Goal: Task Accomplishment & Management: Manage account settings

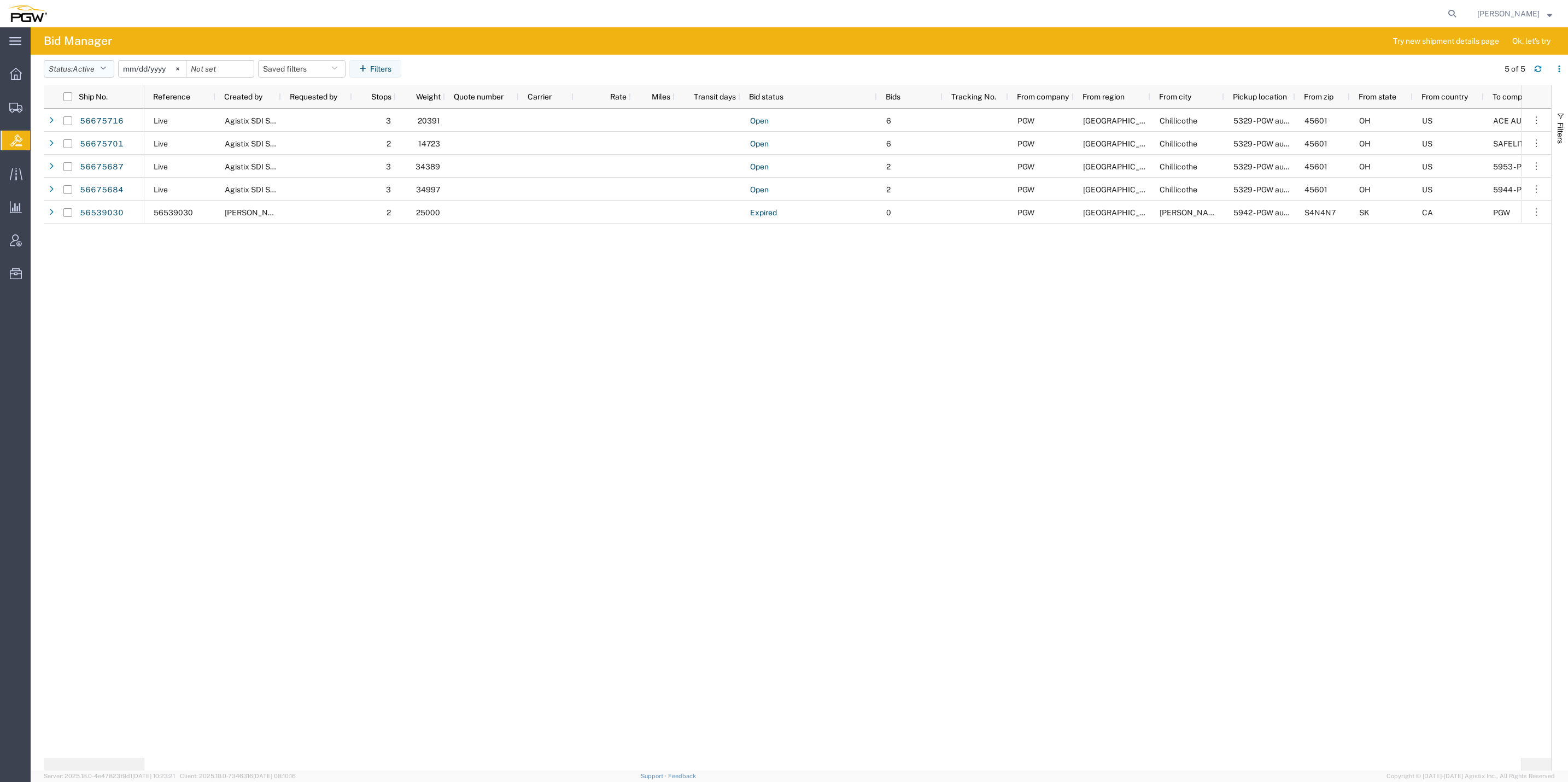
click at [102, 71] on button "Status: Active" at bounding box center [79, 69] width 71 height 18
click at [85, 67] on span "Active" at bounding box center [83, 69] width 22 height 9
click at [83, 69] on span "Active" at bounding box center [83, 69] width 22 height 9
click at [78, 94] on span "Active" at bounding box center [108, 93] width 127 height 17
click at [89, 66] on span "Active" at bounding box center [83, 69] width 22 height 9
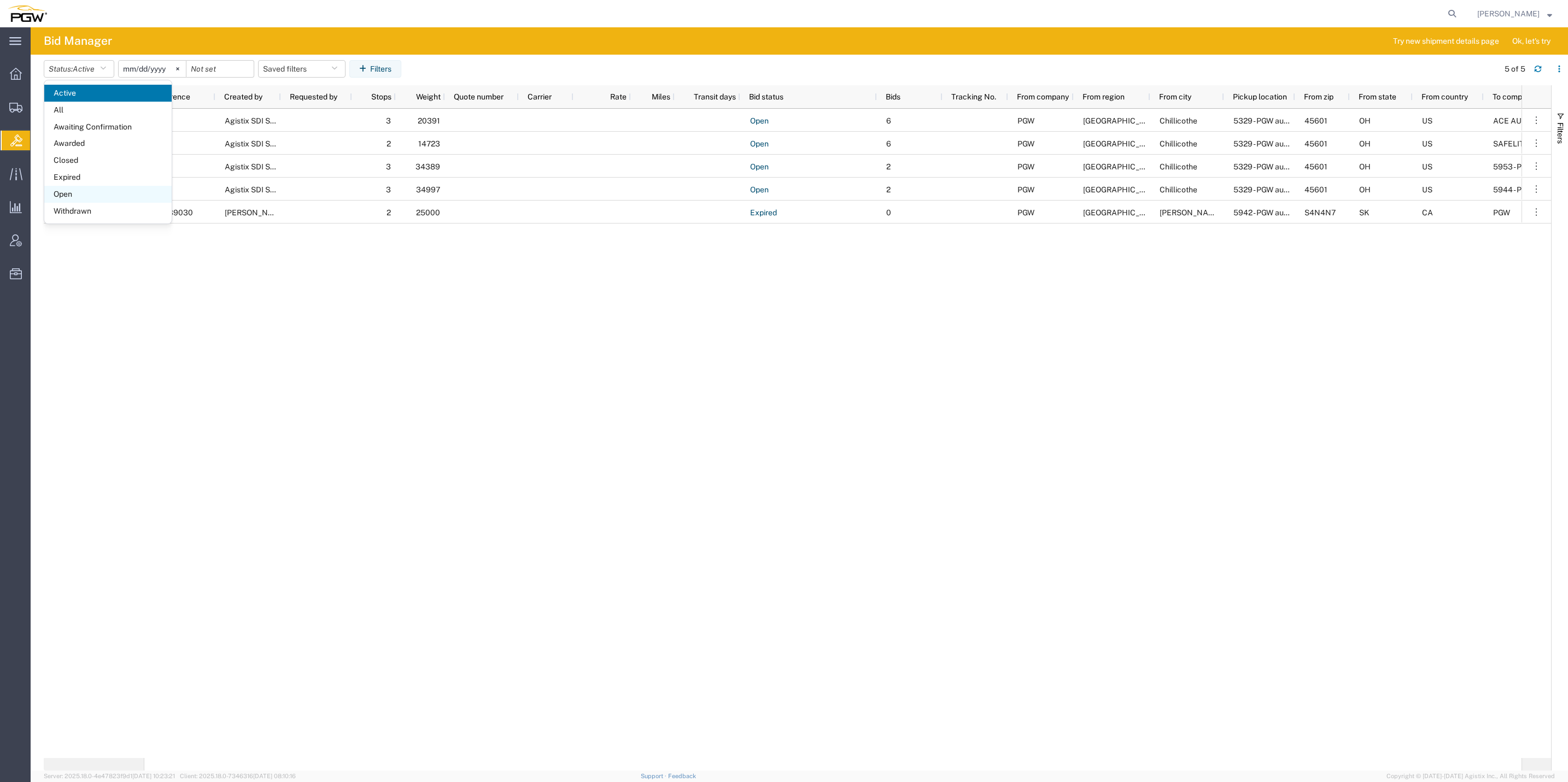
click at [83, 189] on span "Open" at bounding box center [108, 194] width 127 height 17
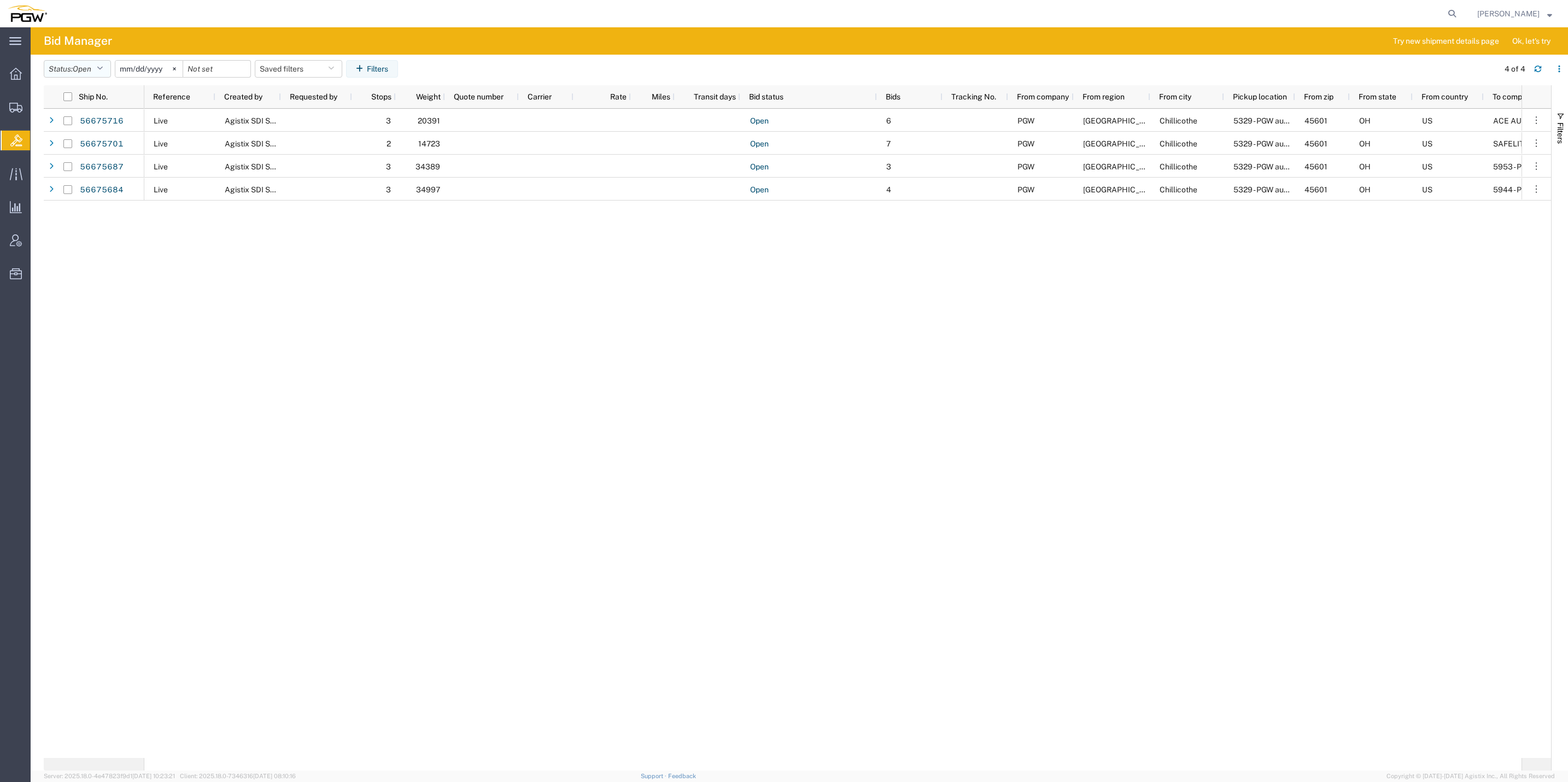
click at [97, 72] on button "Status: Open" at bounding box center [77, 69] width 67 height 18
click at [15, 141] on icon at bounding box center [16, 141] width 12 height 12
click at [27, 141] on div at bounding box center [16, 141] width 30 height 19
click at [0, 0] on span "Shipment Manager" at bounding box center [0, 0] width 0 height 0
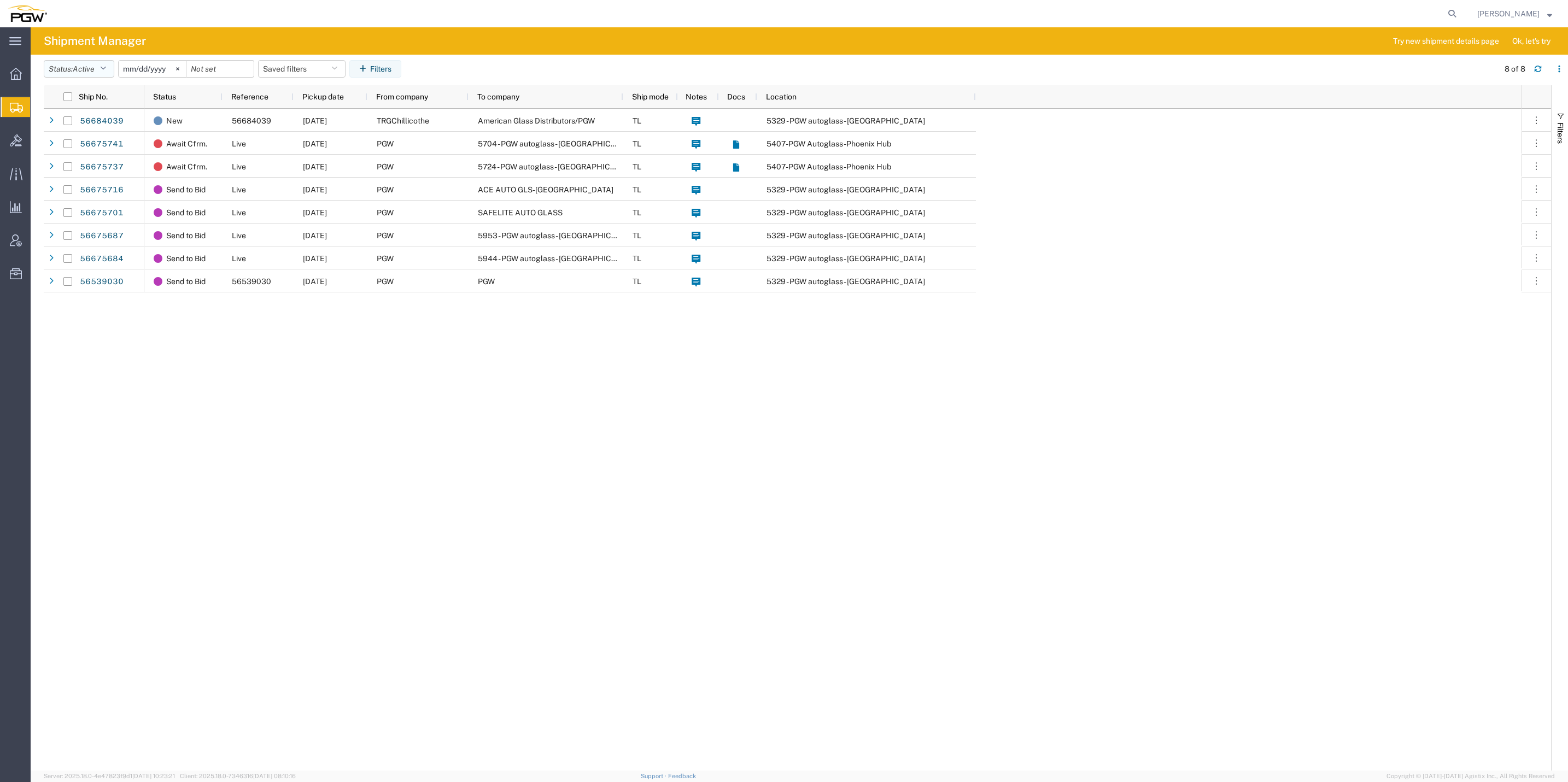
click at [99, 69] on button "Status: Active" at bounding box center [79, 69] width 71 height 18
click at [89, 220] on span "New" at bounding box center [108, 228] width 127 height 17
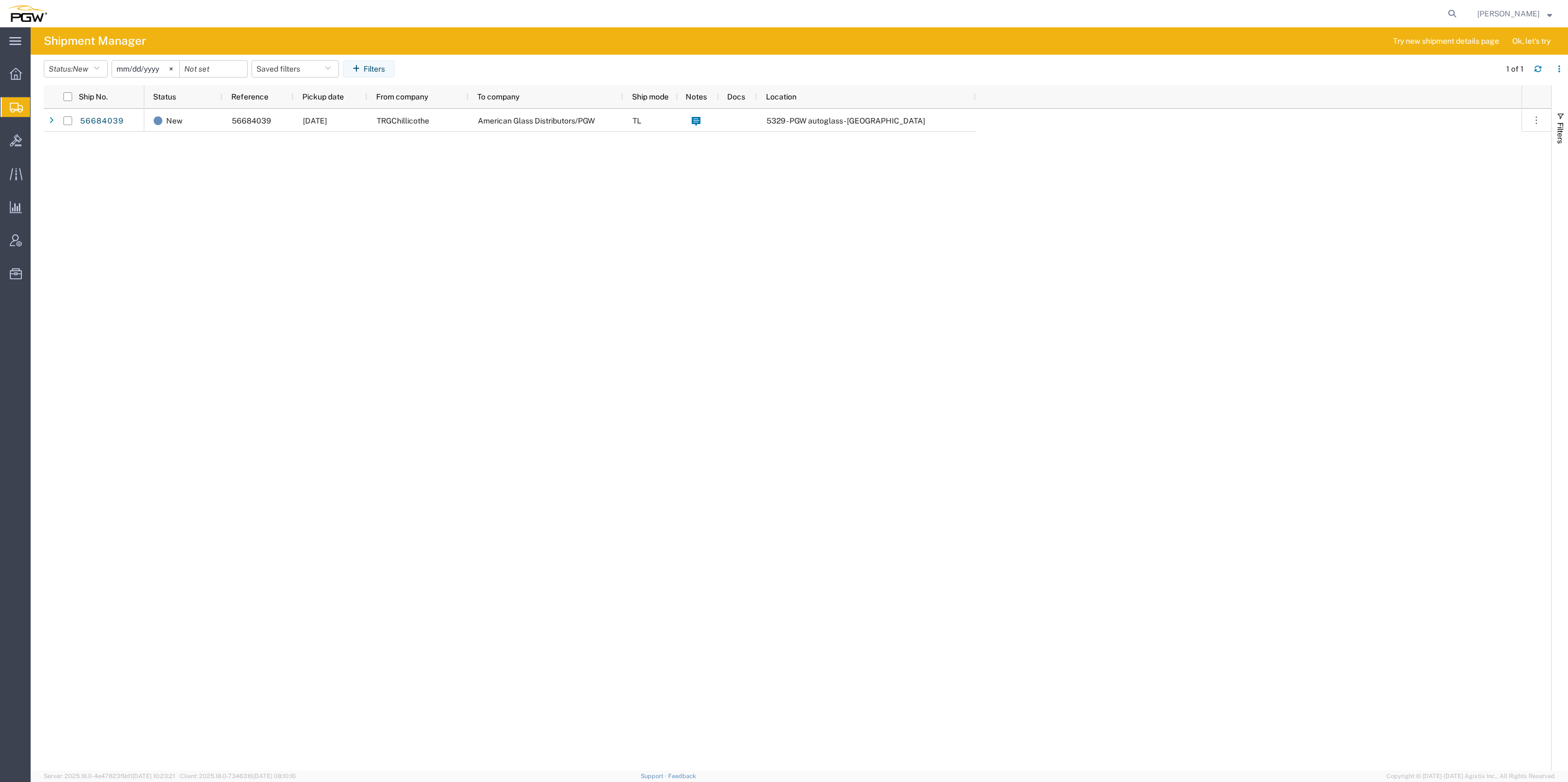
click at [269, 215] on div "New 56684039 09/04/2025 TRGChillicothe American Glass Distributors/PGW TL 5329 …" at bounding box center [833, 440] width 1377 height 662
drag, startPoint x: 269, startPoint y: 215, endPoint x: 212, endPoint y: 340, distance: 137.4
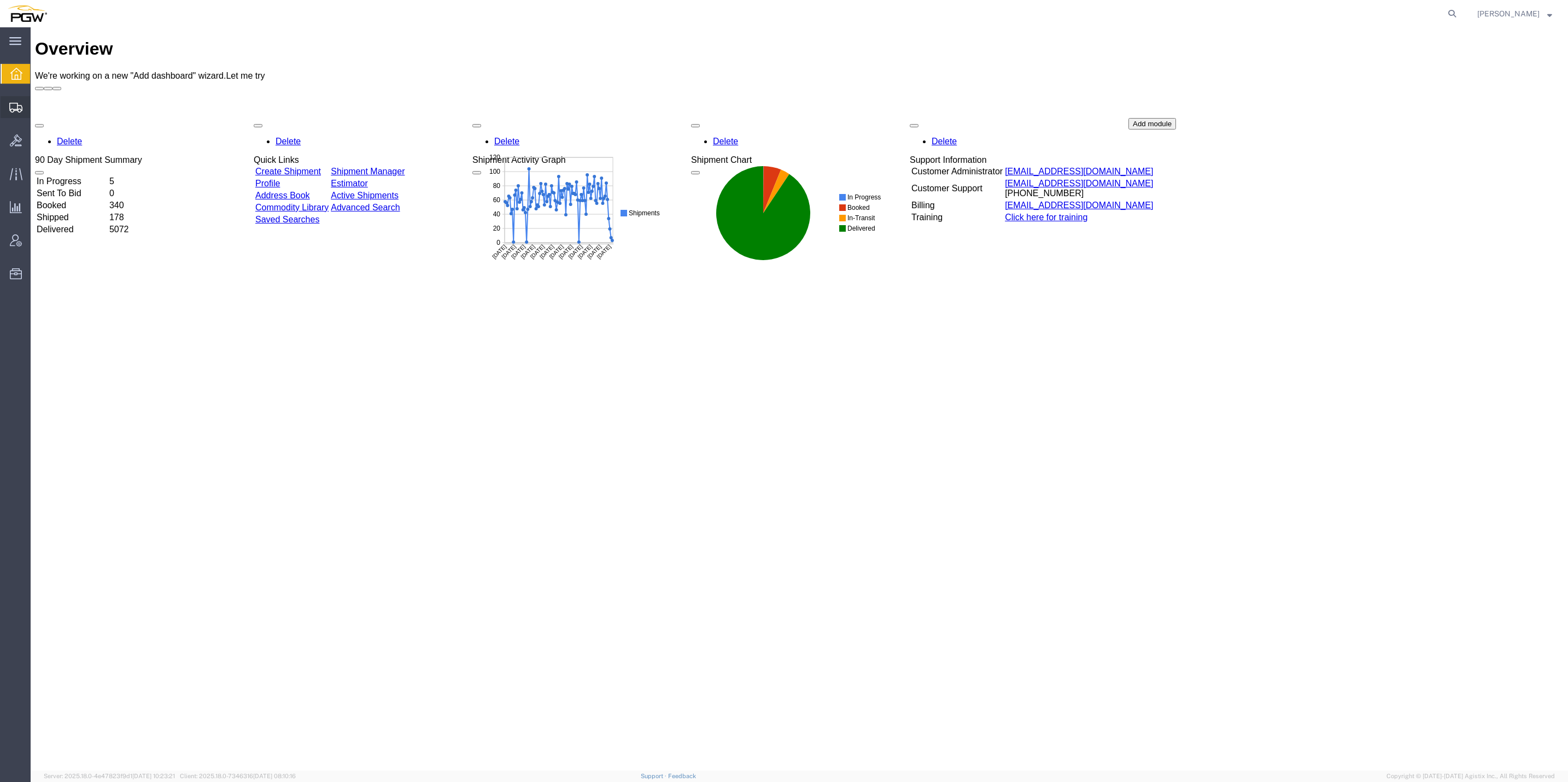
click at [0, 0] on span "Shipment Manager" at bounding box center [0, 0] width 0 height 0
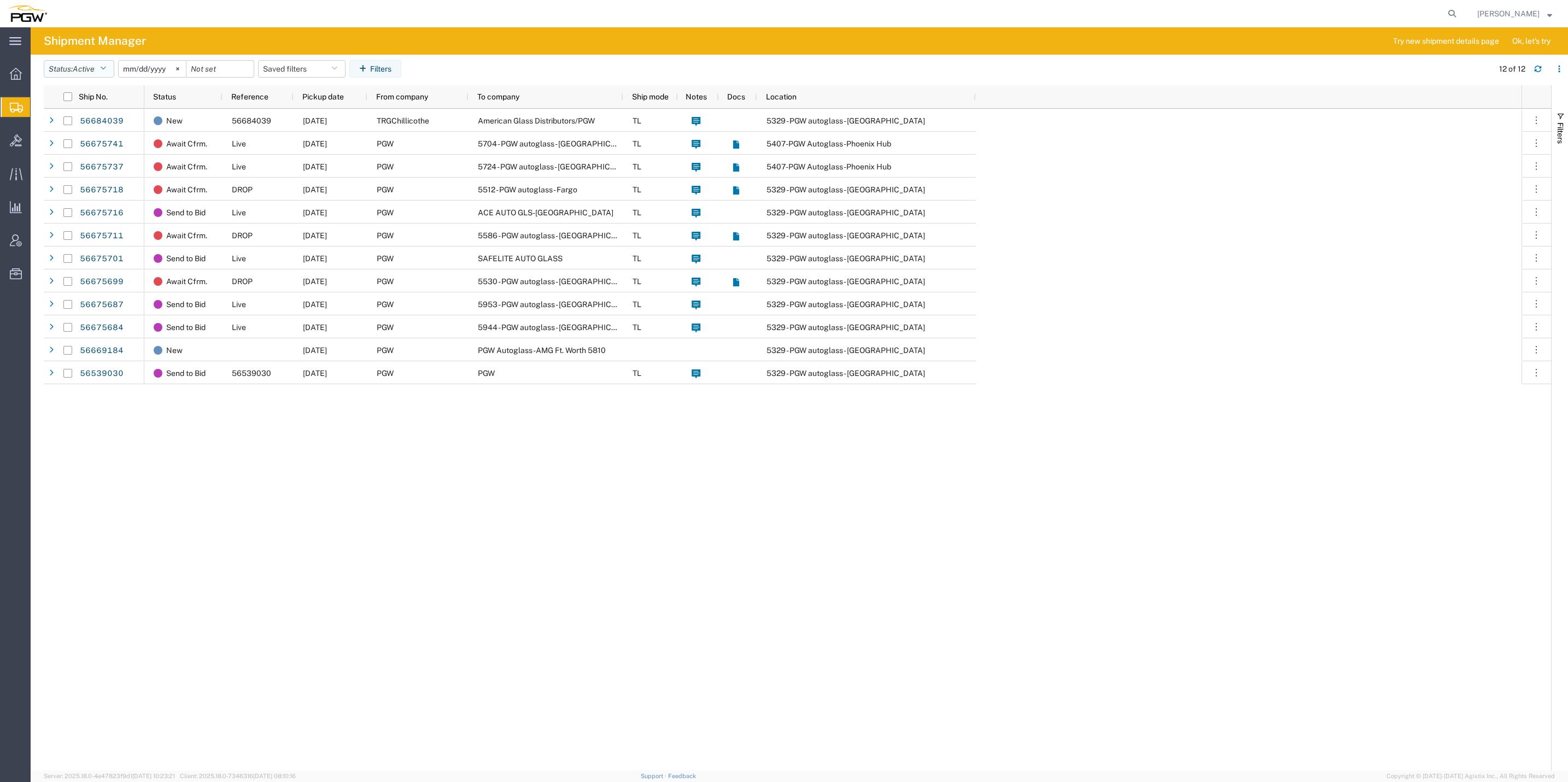
click at [102, 71] on button "Status: Active" at bounding box center [79, 69] width 71 height 18
click at [75, 223] on span "New" at bounding box center [108, 228] width 127 height 17
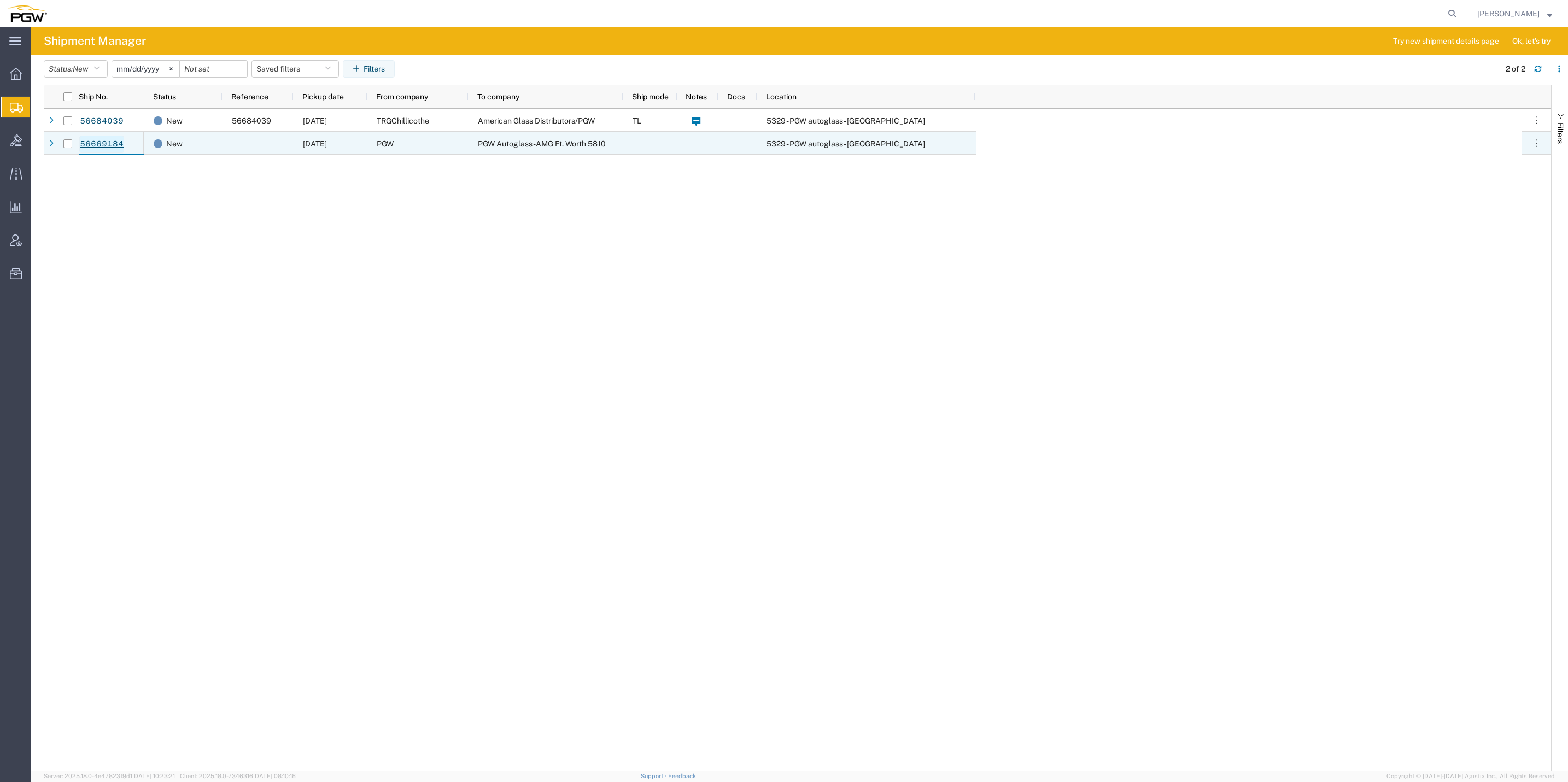
click at [99, 144] on link "56669184" at bounding box center [102, 144] width 45 height 18
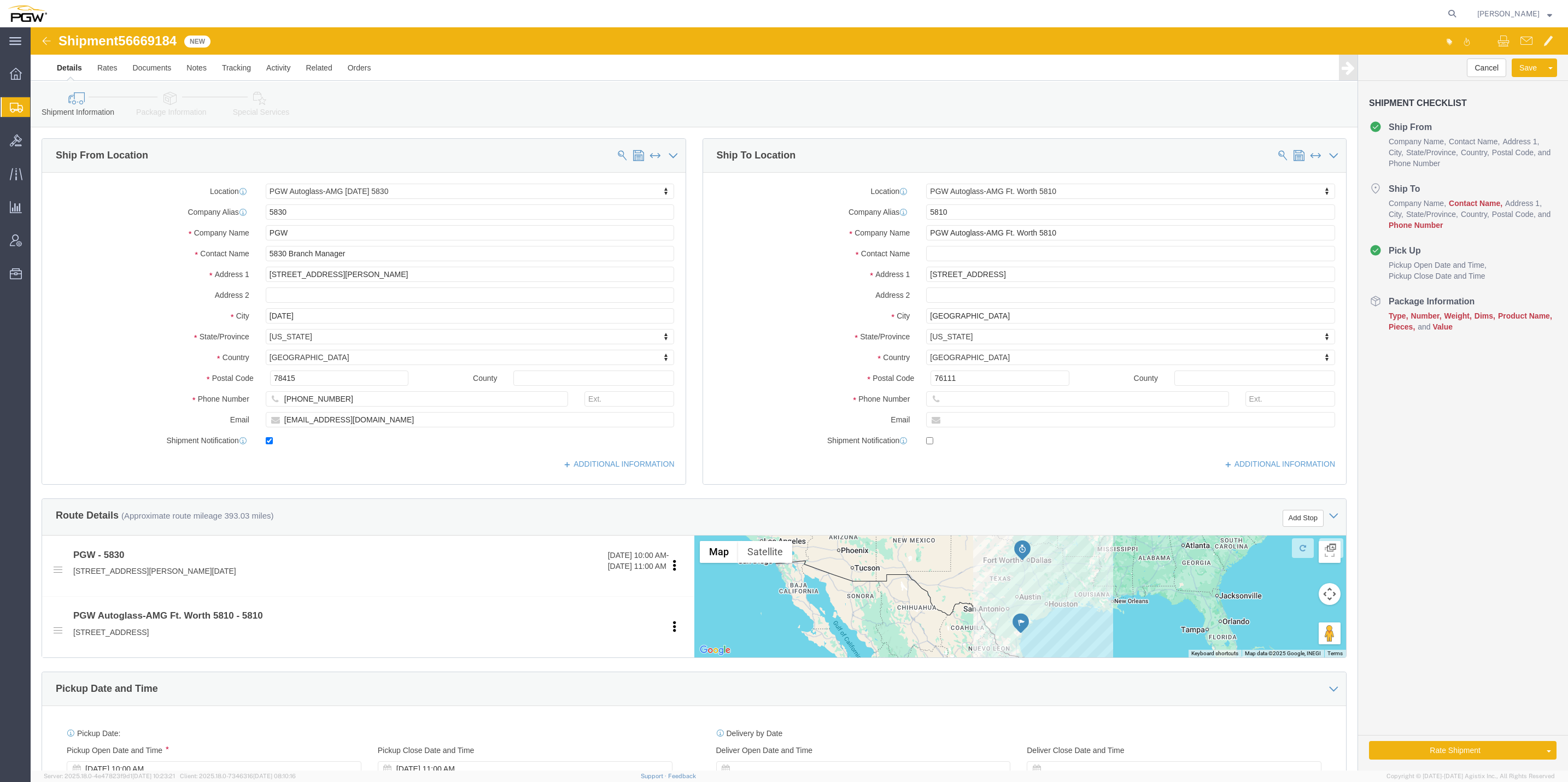
select select "62931"
select select "62933"
click link "Activity"
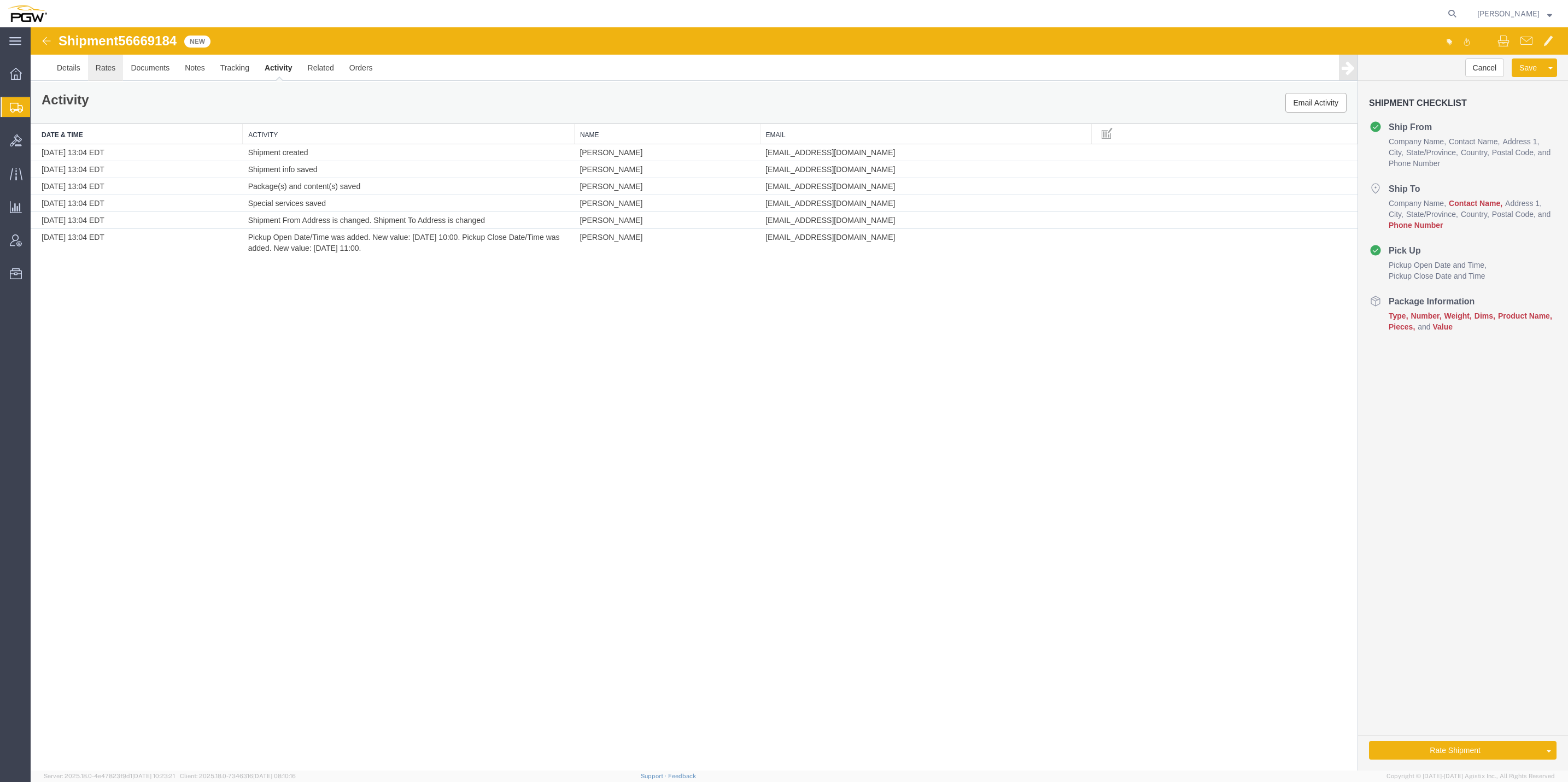
click at [122, 69] on link "Rates" at bounding box center [106, 68] width 35 height 26
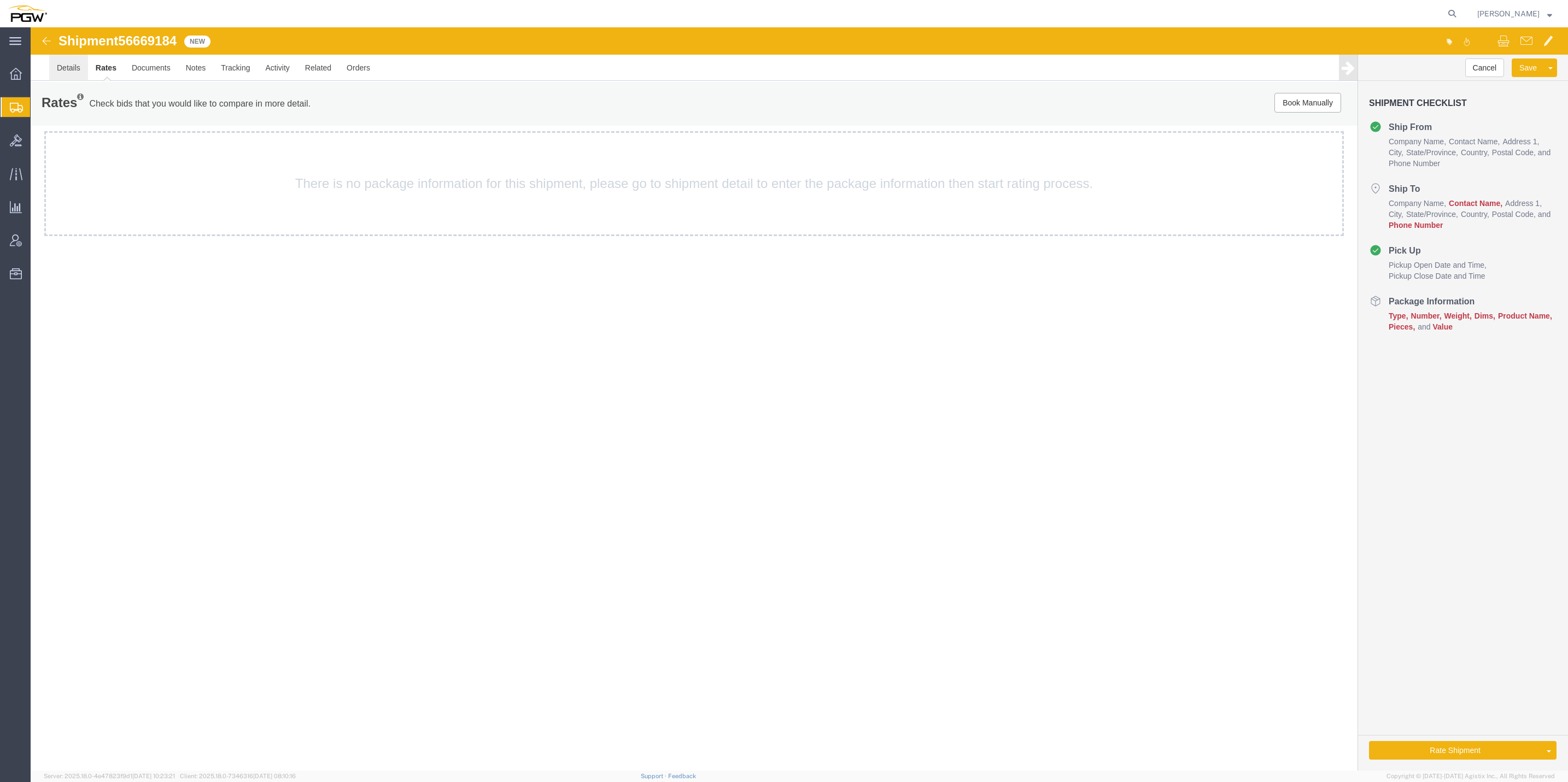
click at [77, 63] on link "Details" at bounding box center [69, 68] width 39 height 26
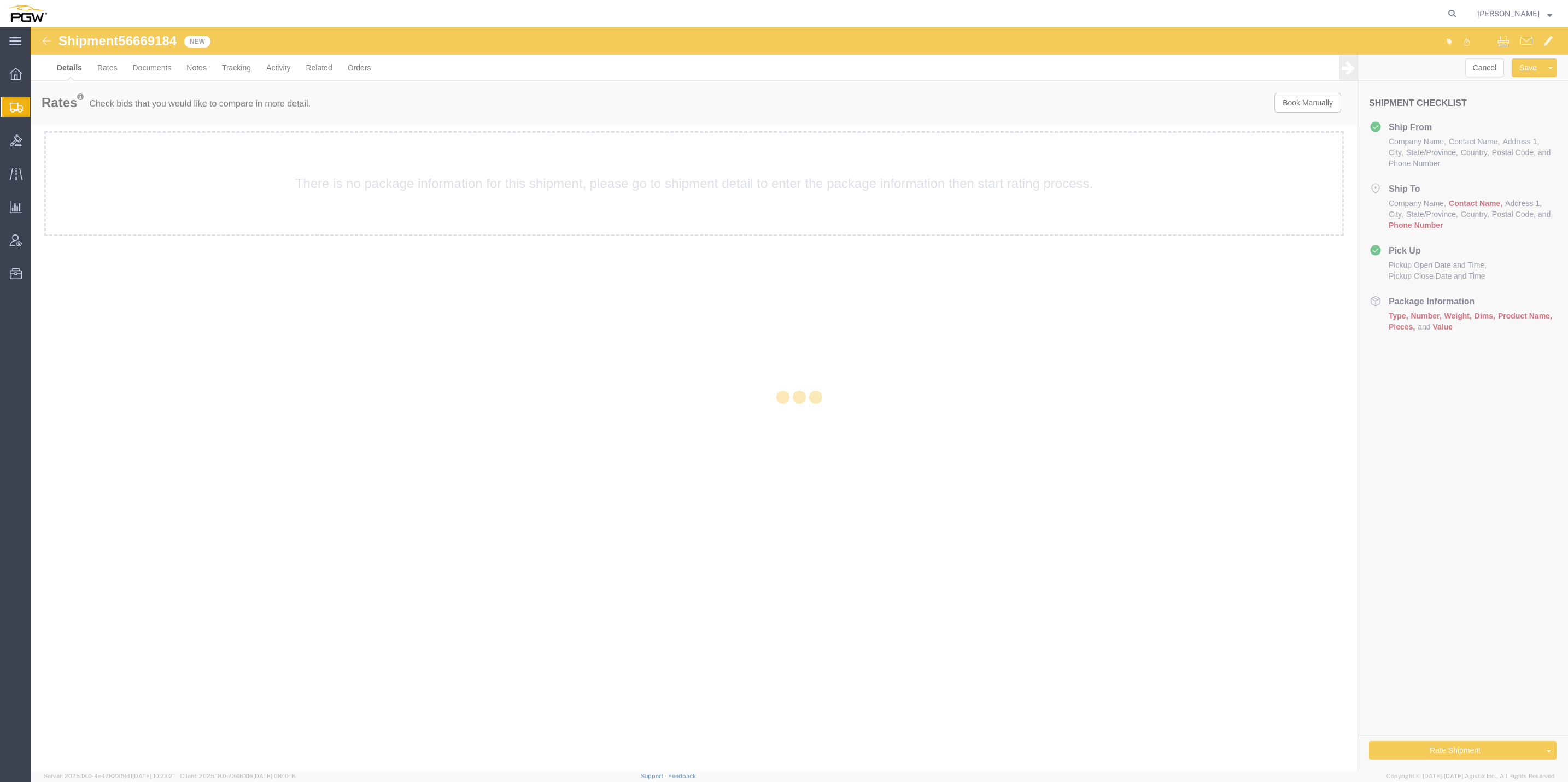
select select "62931"
select select "62933"
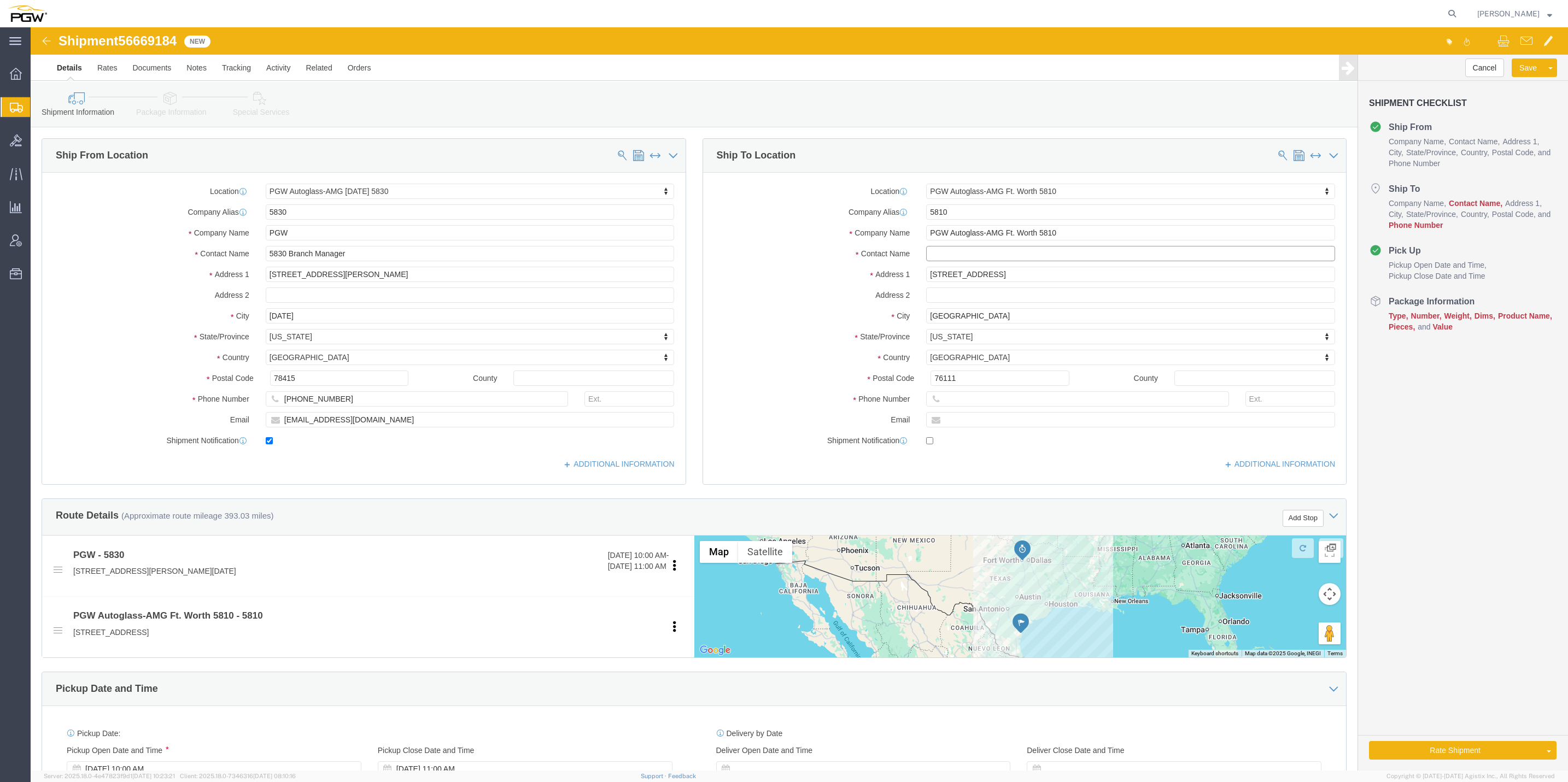
click input "text"
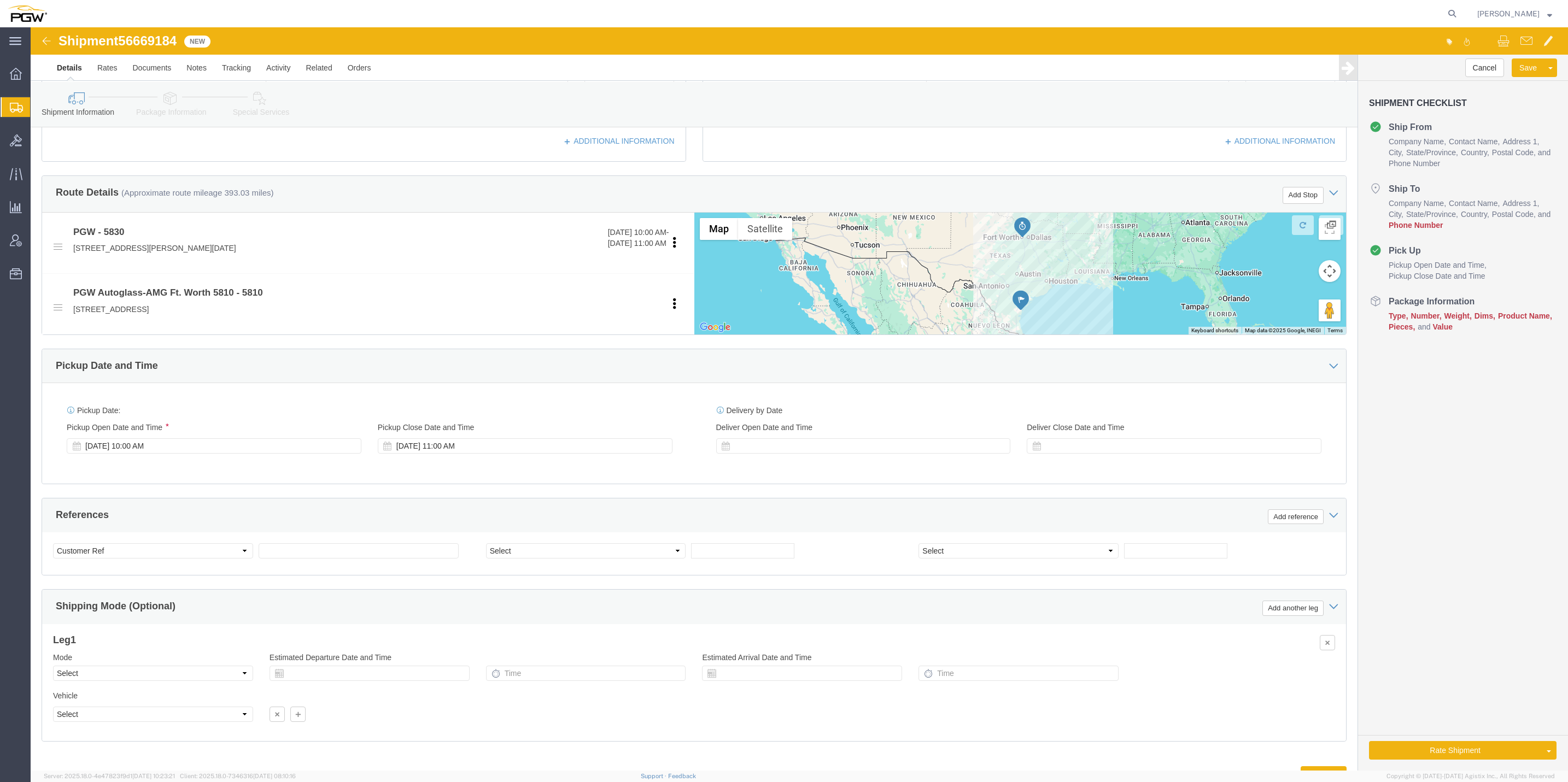
scroll to position [376, 0]
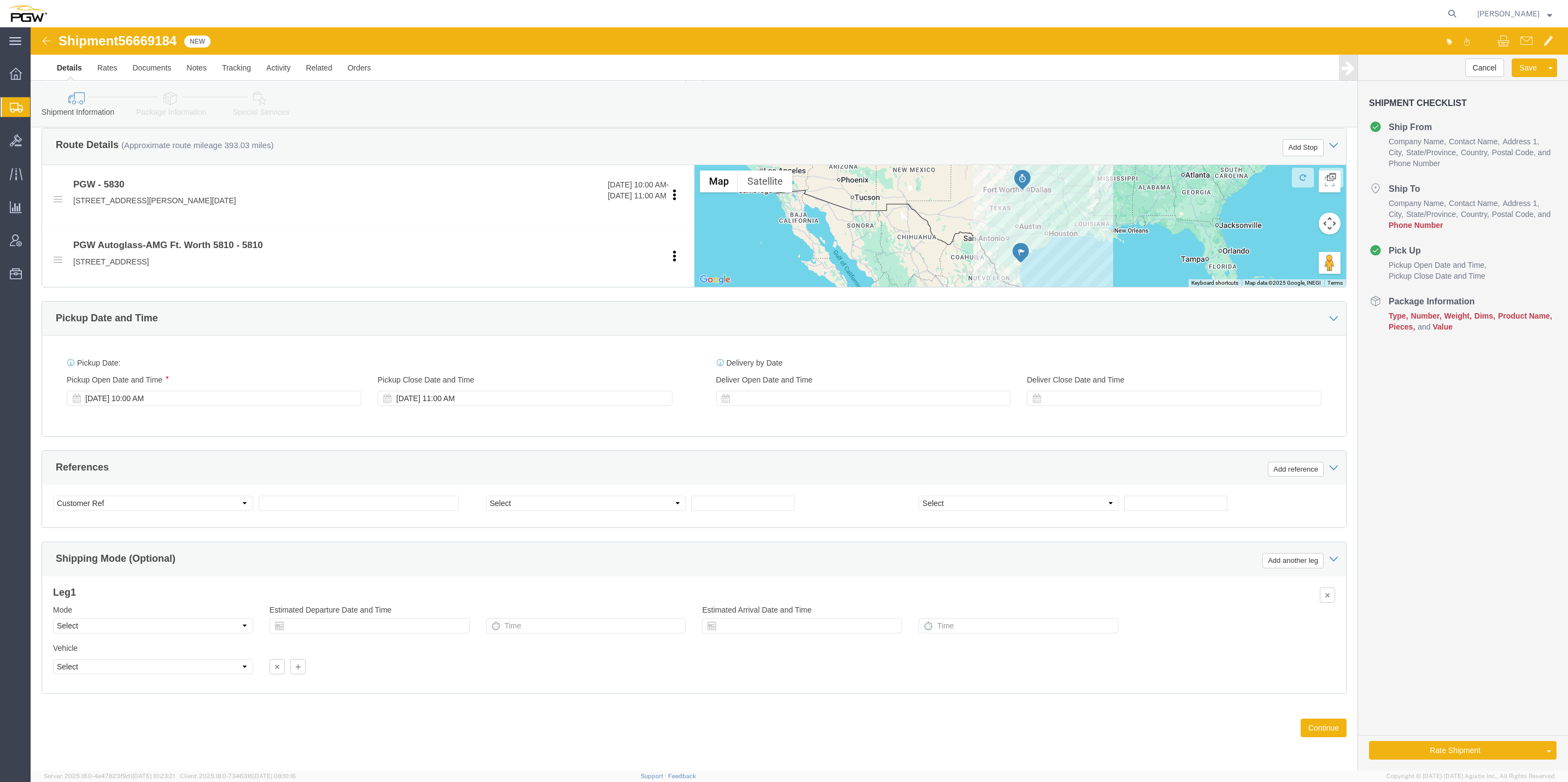
type input "Branch manager"
click button "Cancel"
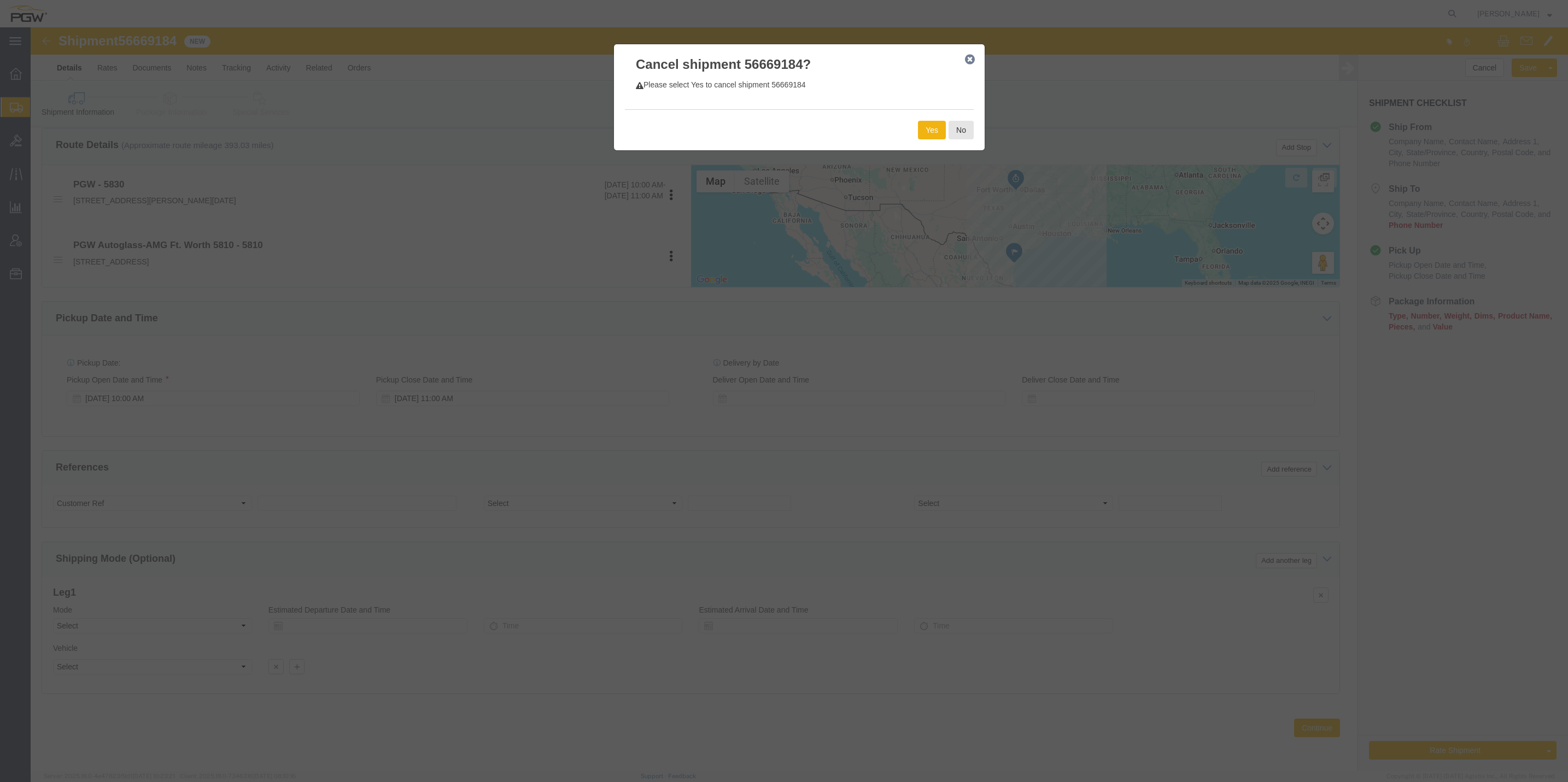
click button "button"
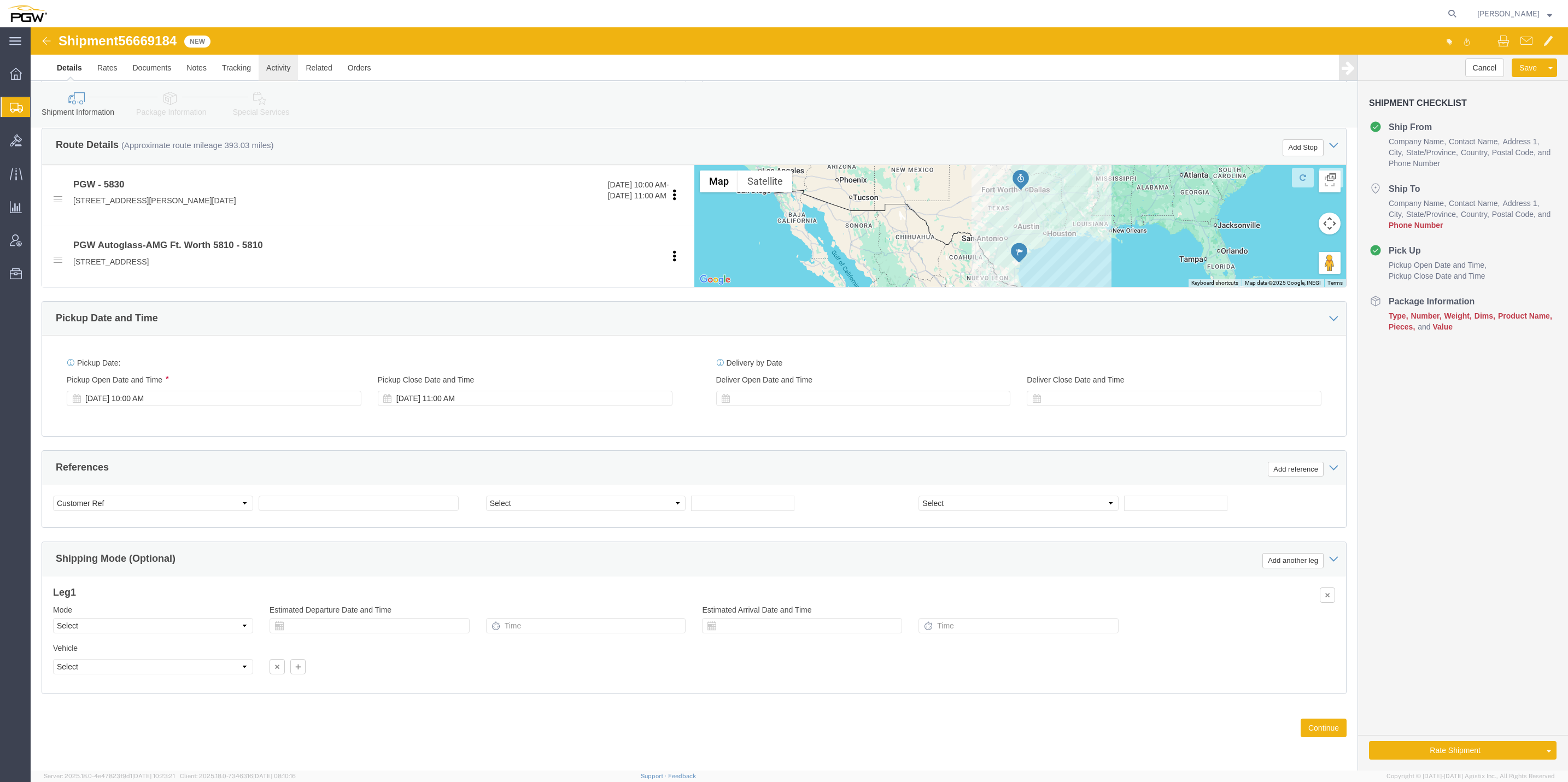
click link "Activity"
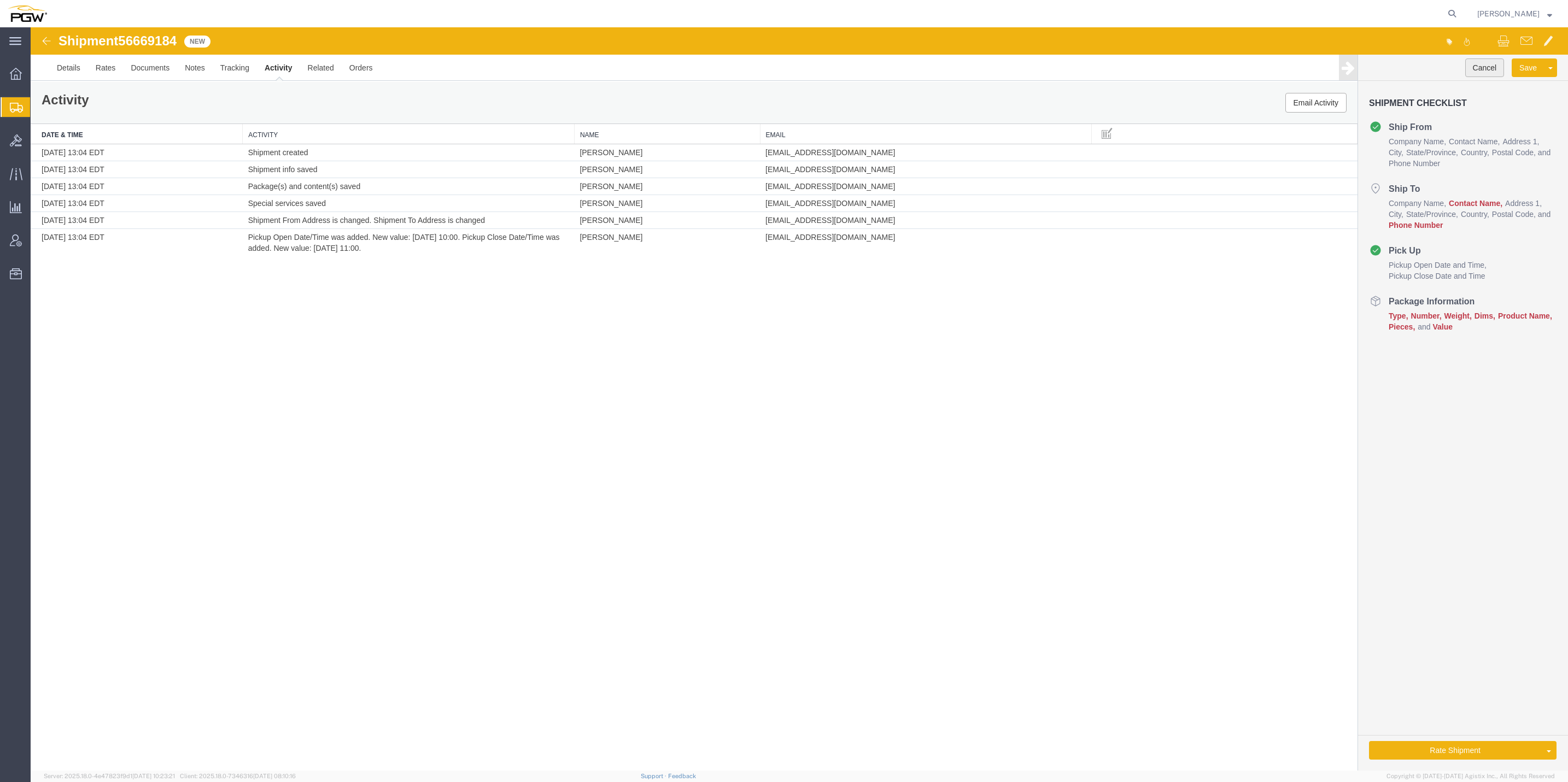
click at [1494, 71] on button "Cancel" at bounding box center [1485, 68] width 40 height 19
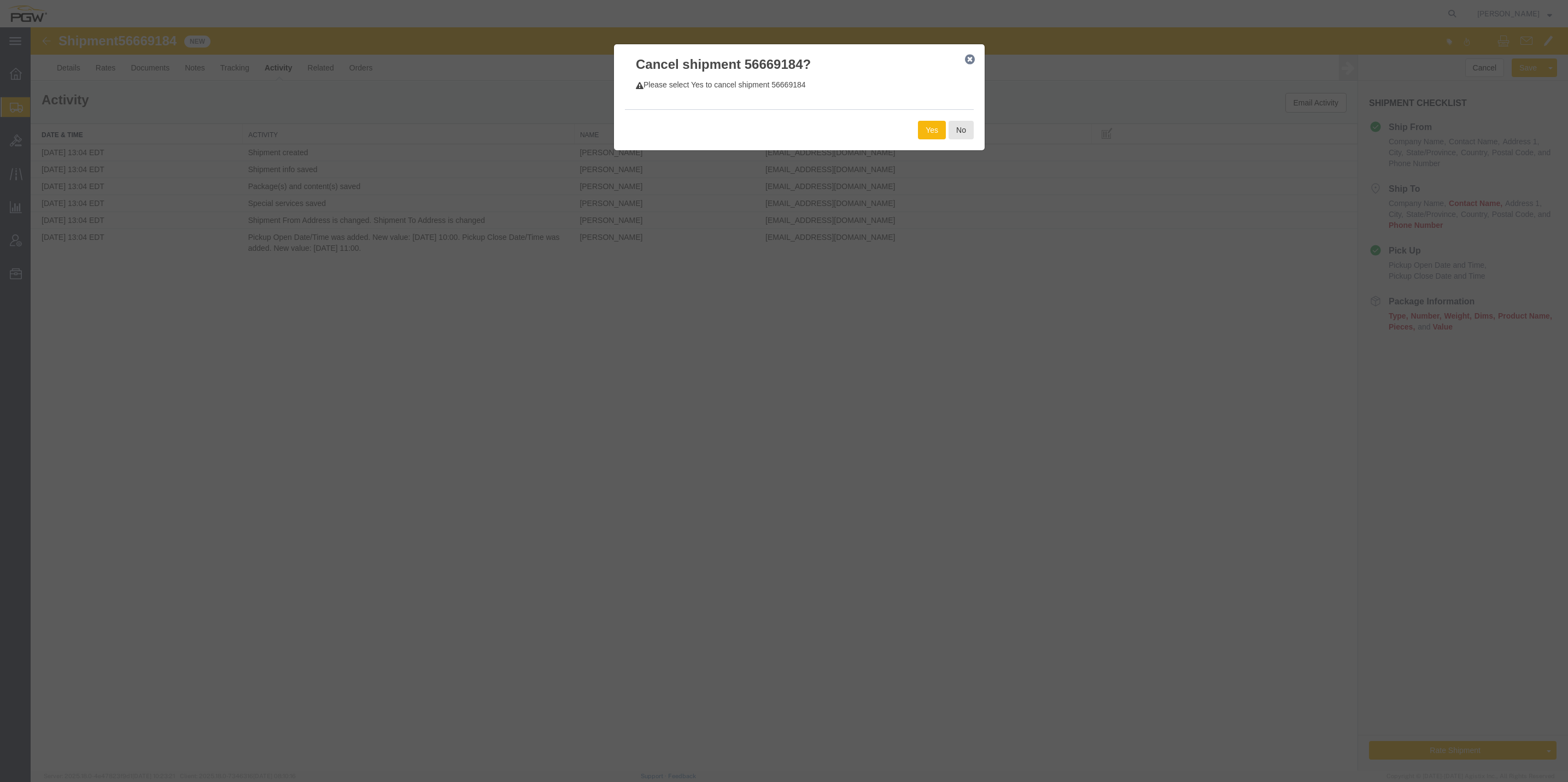
click at [929, 128] on button "Yes" at bounding box center [932, 130] width 28 height 19
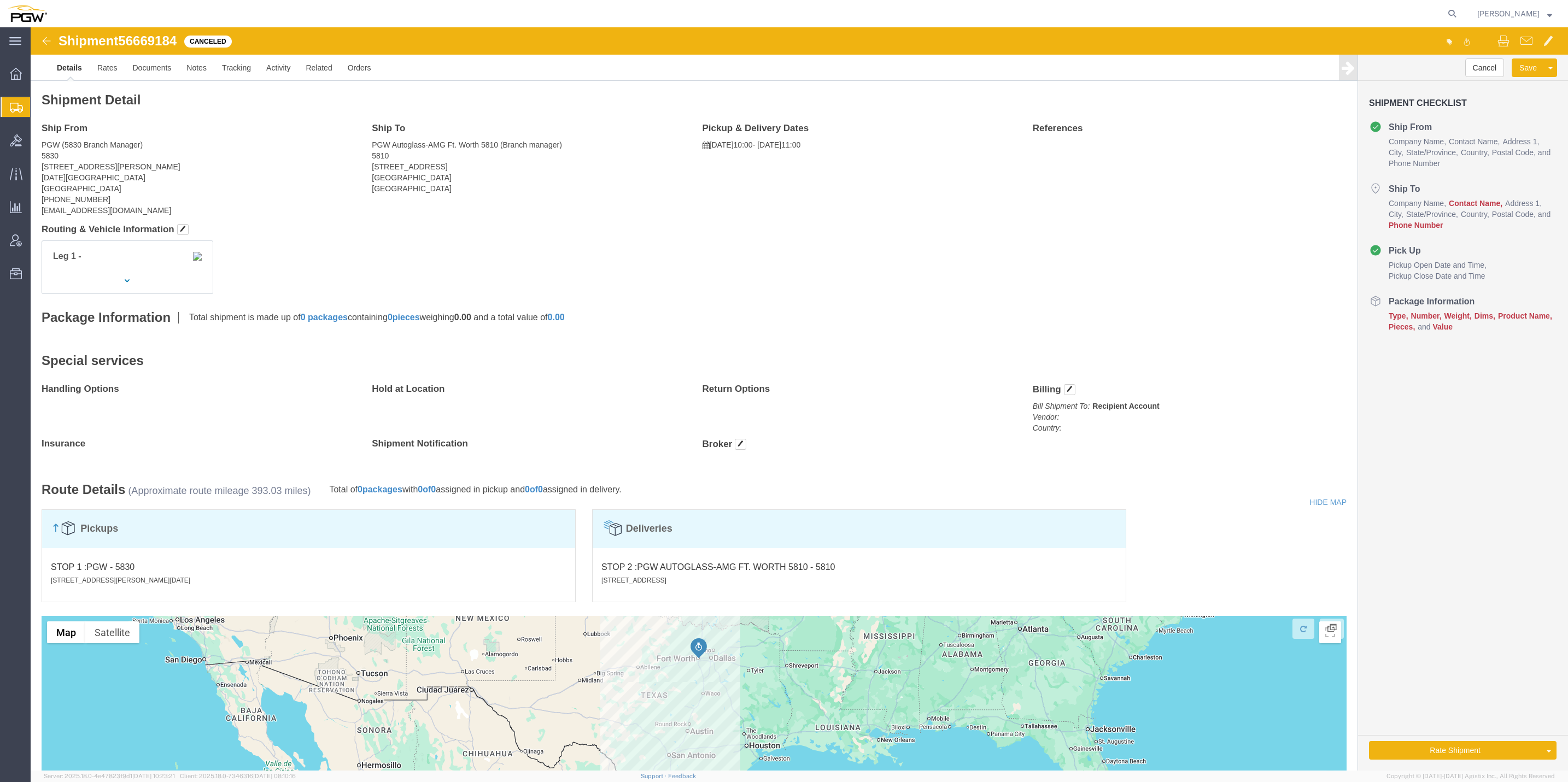
click at [19, 108] on icon at bounding box center [16, 108] width 13 height 10
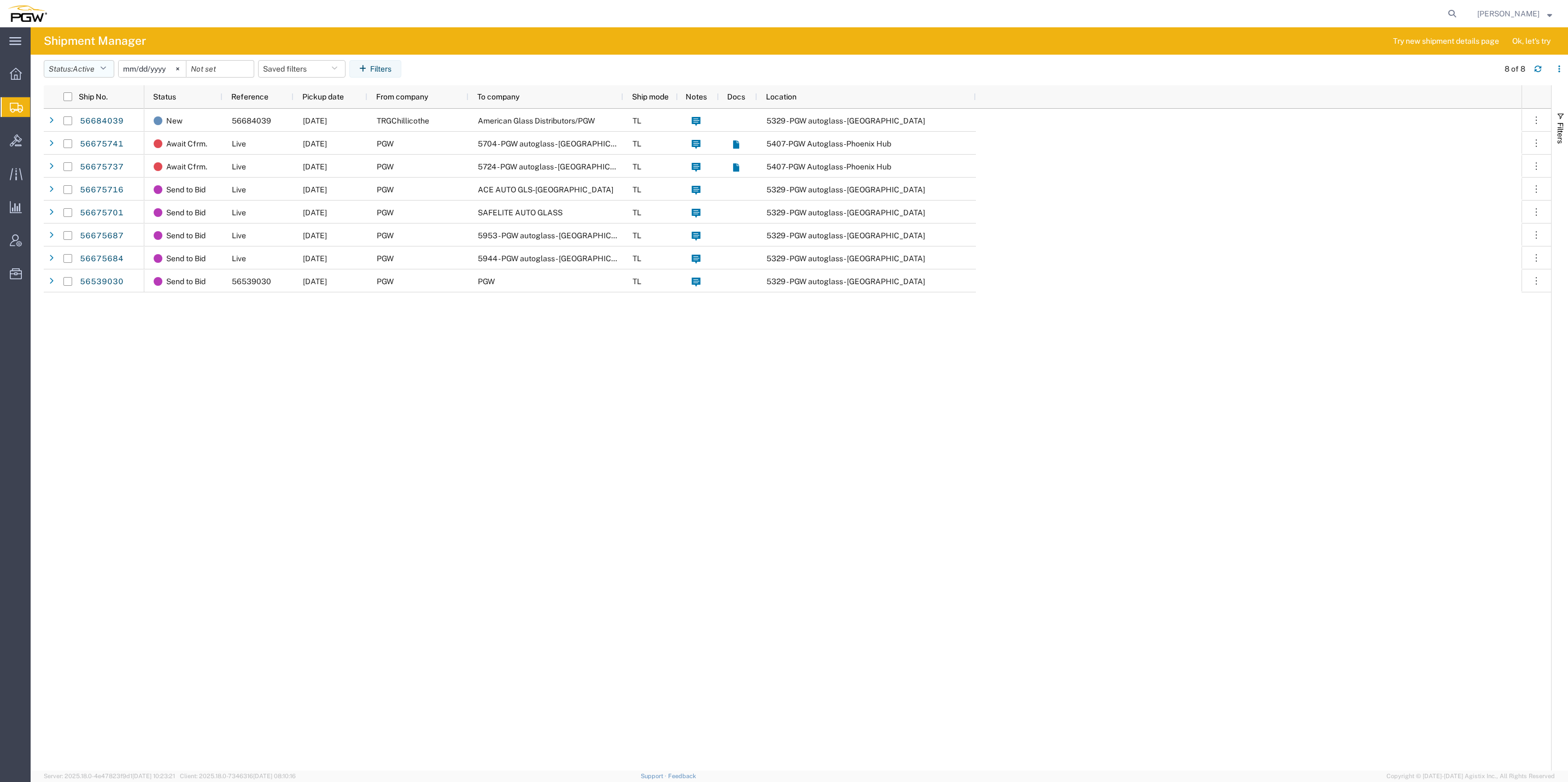
click at [69, 64] on button "Status: Active" at bounding box center [79, 69] width 71 height 18
click at [88, 226] on span "New" at bounding box center [108, 228] width 127 height 17
